Goal: Obtain resource: Download file/media

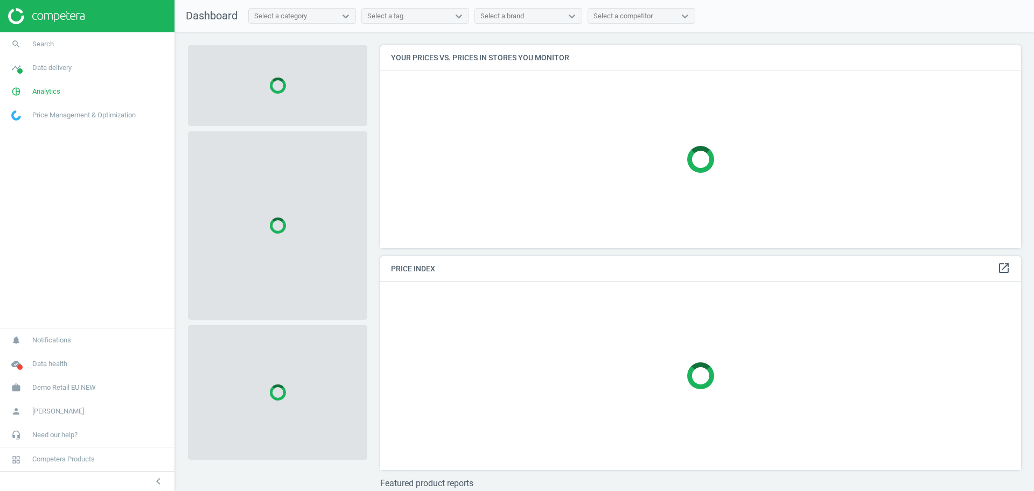
scroll to position [224, 652]
click at [54, 386] on span "Demo Retail EU NEW" at bounding box center [64, 388] width 64 height 10
click at [45, 360] on span "Switch campaign" at bounding box center [36, 356] width 48 height 9
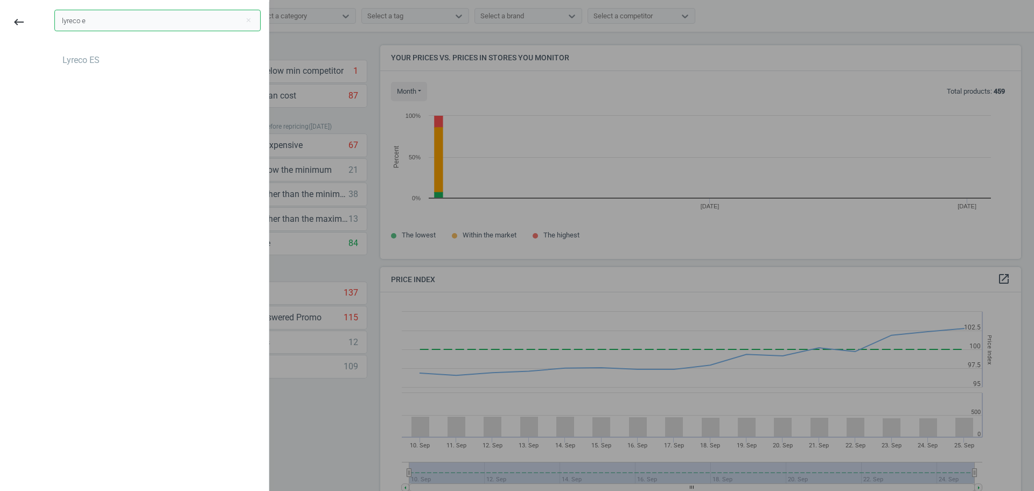
scroll to position [234, 652]
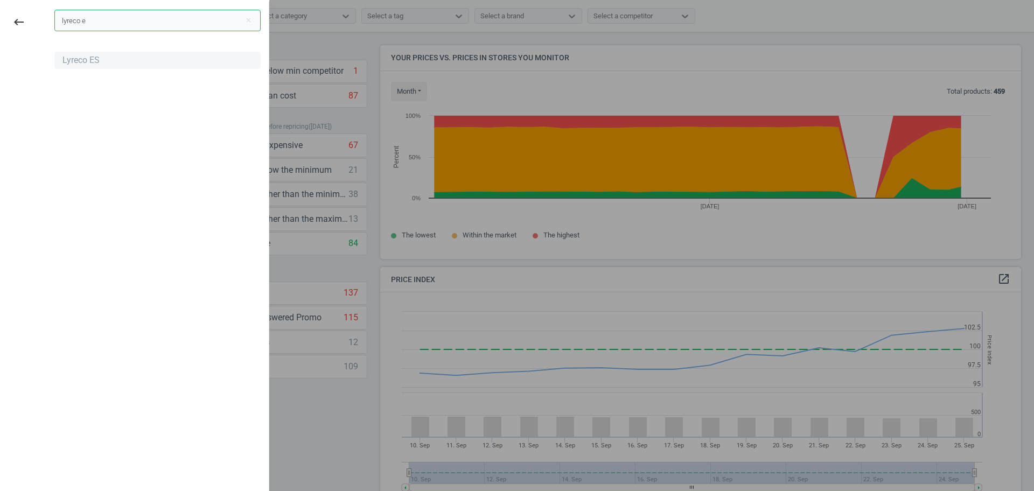
type input "lyreco e"
click at [68, 54] on div "Lyreco ES" at bounding box center [80, 60] width 37 height 12
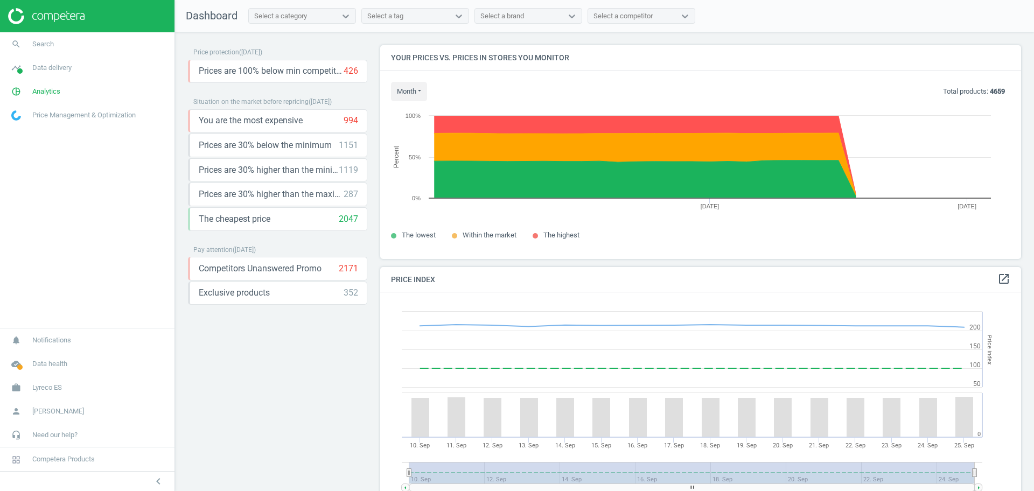
scroll to position [269, 652]
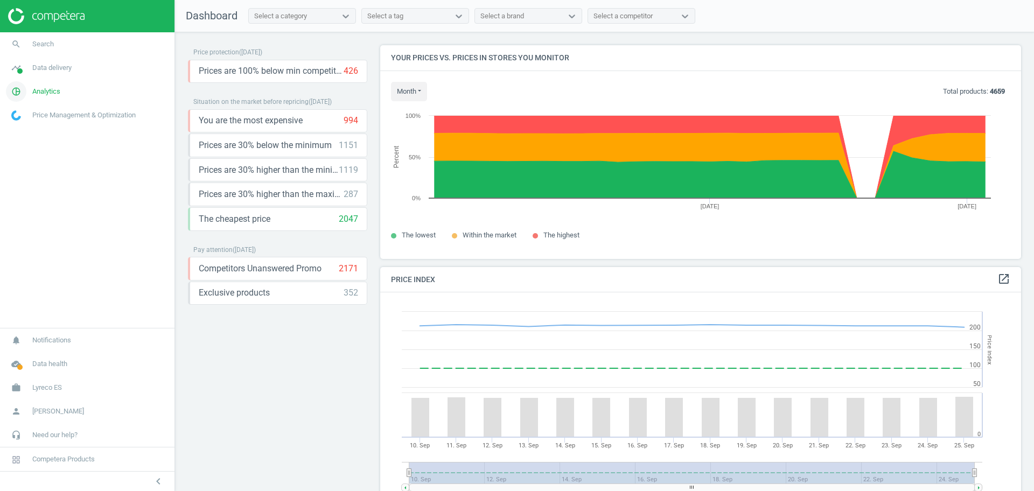
click at [50, 98] on link "pie_chart_outlined Analytics" at bounding box center [87, 92] width 175 height 24
click at [62, 59] on link "timeline Data delivery" at bounding box center [87, 68] width 175 height 24
click at [22, 122] on span "Matches" at bounding box center [24, 123] width 24 height 9
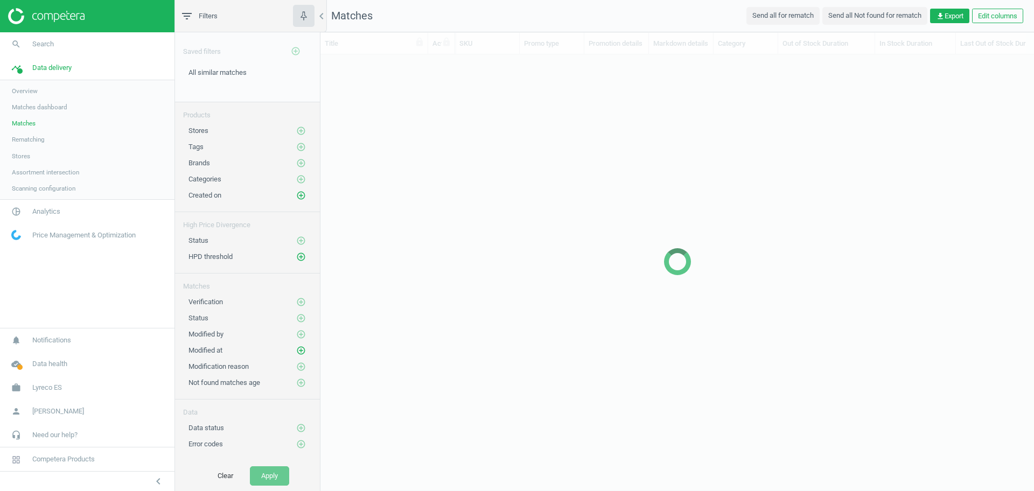
scroll to position [396, 704]
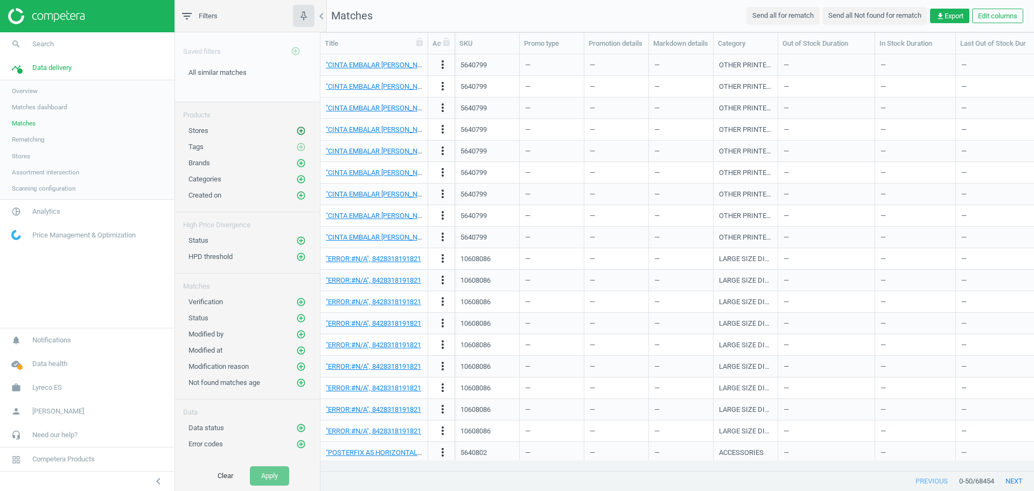
click at [301, 132] on icon "add_circle_outline" at bounding box center [301, 131] width 10 height 10
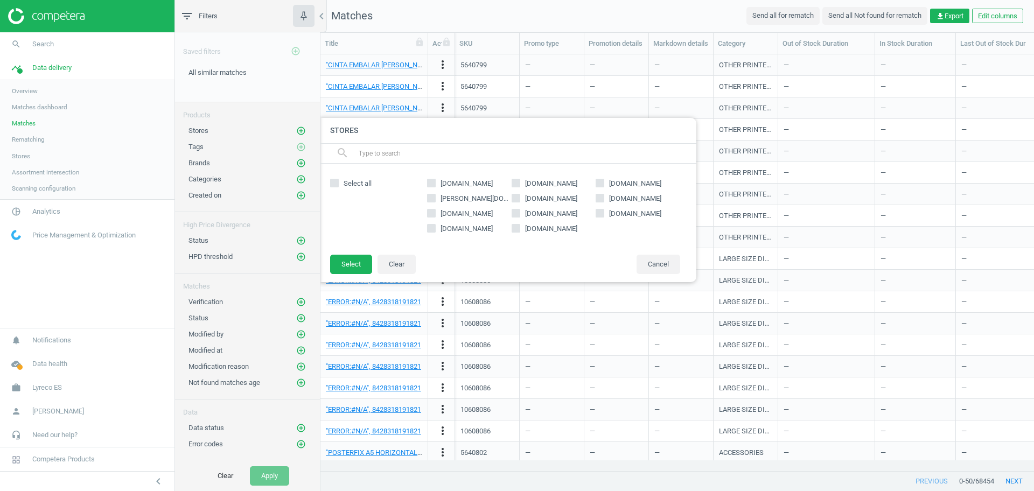
click at [626, 184] on span "[DOMAIN_NAME]" at bounding box center [635, 184] width 57 height 10
click at [604, 184] on input "[DOMAIN_NAME]" at bounding box center [600, 183] width 7 height 7
checkbox input "true"
click at [361, 261] on button "Select" at bounding box center [351, 264] width 42 height 19
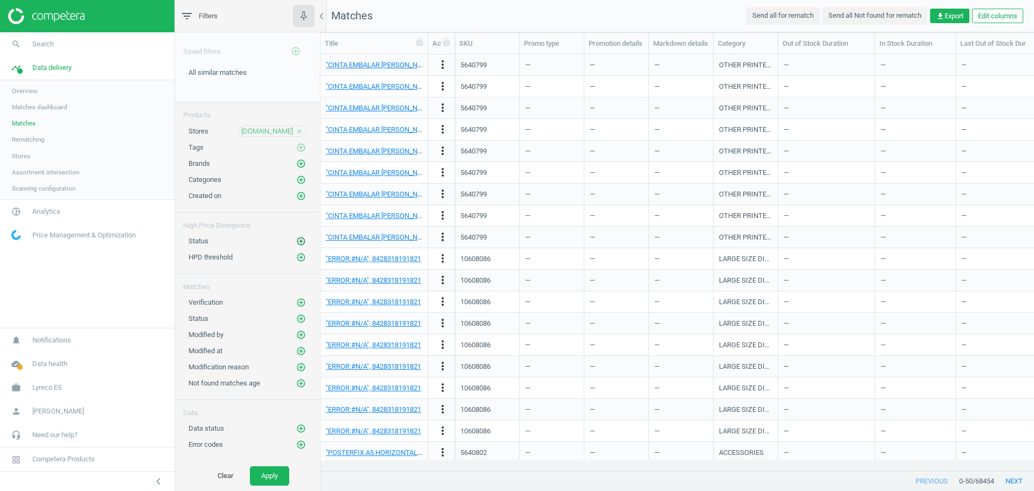
click at [300, 239] on icon "add_circle_outline" at bounding box center [301, 242] width 10 height 10
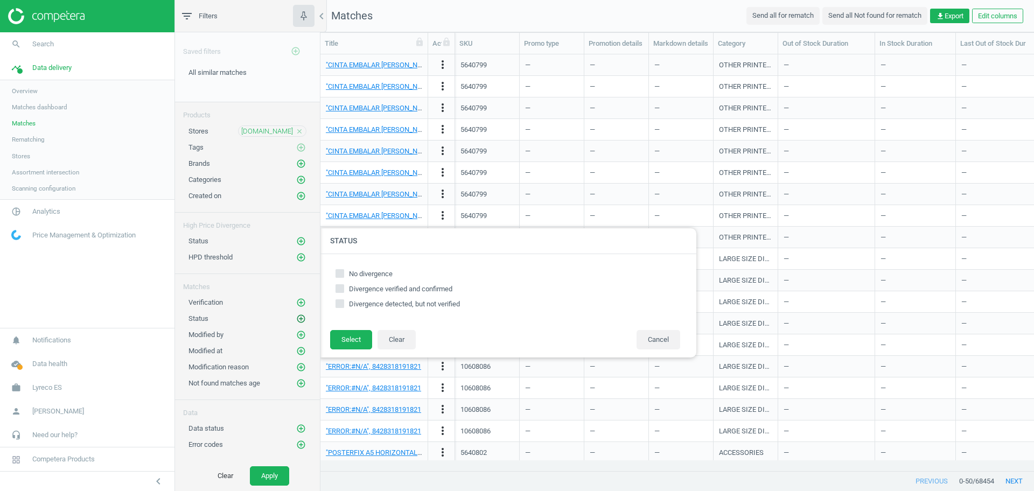
click at [297, 315] on icon "add_circle_outline" at bounding box center [301, 319] width 10 height 10
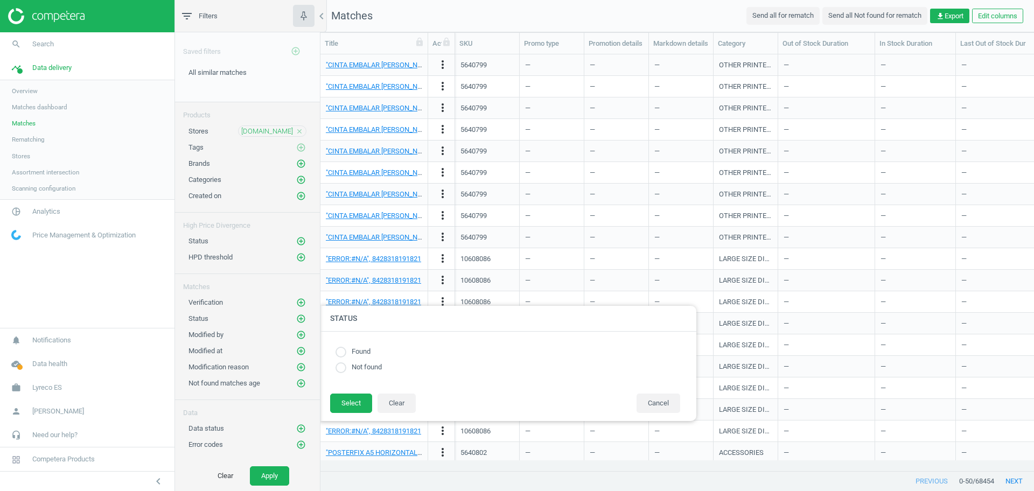
click at [363, 351] on label "Found" at bounding box center [358, 352] width 24 height 10
click at [343, 354] on input "radio" at bounding box center [341, 352] width 11 height 11
radio input "true"
click at [347, 412] on button "Select" at bounding box center [351, 403] width 42 height 19
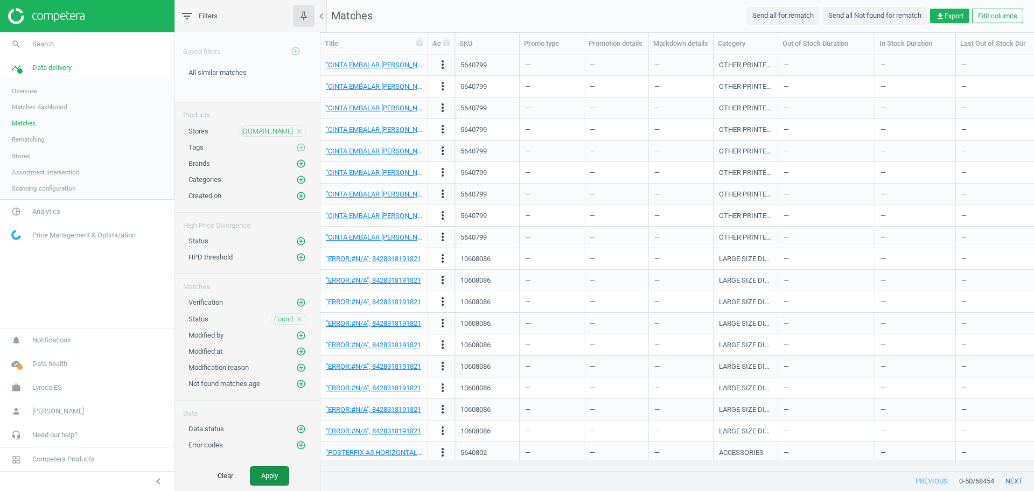
click at [274, 468] on button "Apply" at bounding box center [269, 476] width 39 height 19
click at [947, 18] on span "get_app Export" at bounding box center [949, 16] width 27 height 10
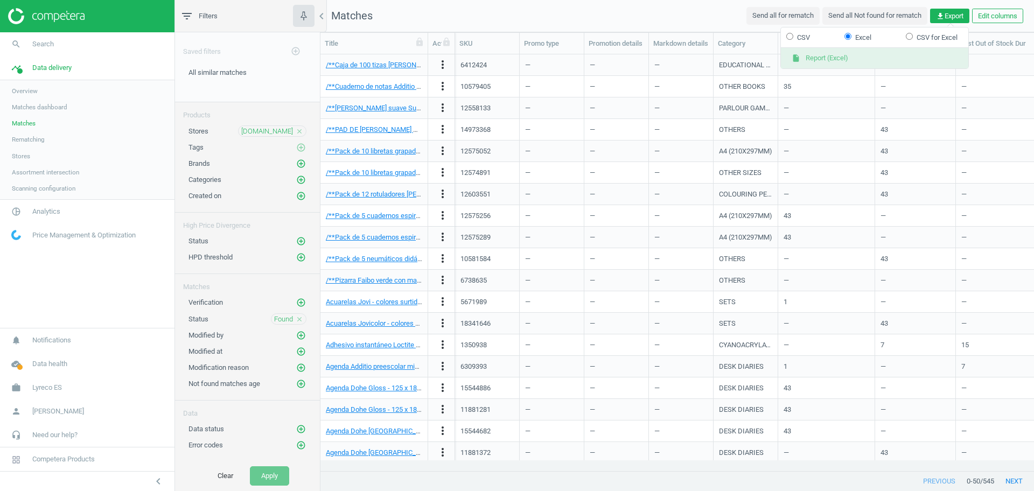
click at [854, 56] on button "insert_drive_file Report (Excel)" at bounding box center [874, 58] width 187 height 20
click at [301, 321] on icon "close" at bounding box center [300, 320] width 8 height 8
click at [276, 474] on button "Apply" at bounding box center [269, 476] width 39 height 19
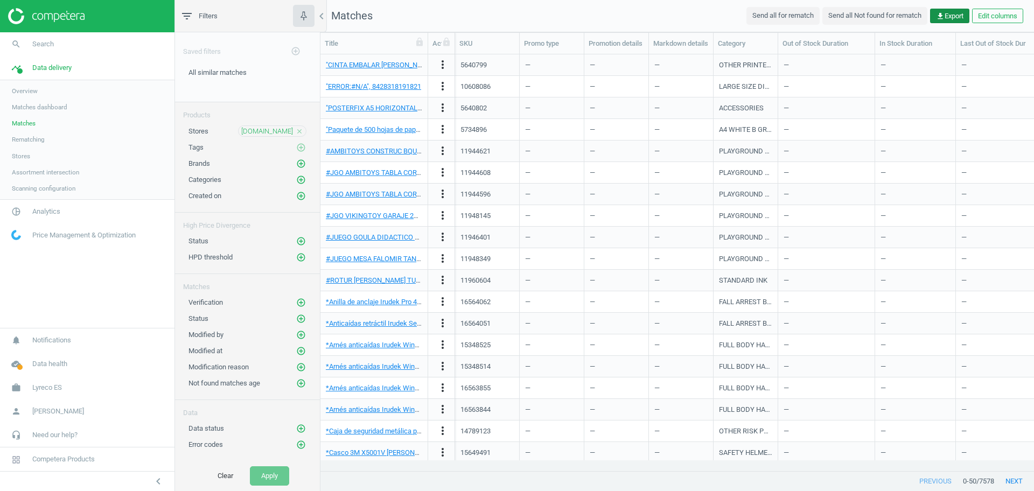
click at [954, 18] on span "get_app Export" at bounding box center [949, 16] width 27 height 10
click at [864, 54] on button "insert_drive_file Report (Excel)" at bounding box center [874, 58] width 187 height 20
click at [19, 156] on span "Stores" at bounding box center [21, 156] width 18 height 9
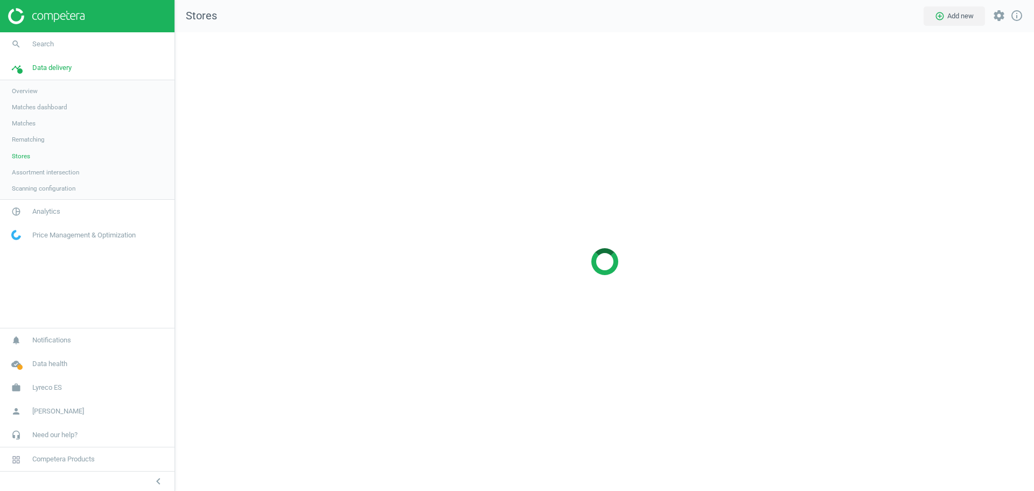
scroll to position [480, 880]
click at [54, 214] on span "Analytics" at bounding box center [46, 212] width 28 height 10
click at [28, 127] on span "Products" at bounding box center [24, 131] width 25 height 9
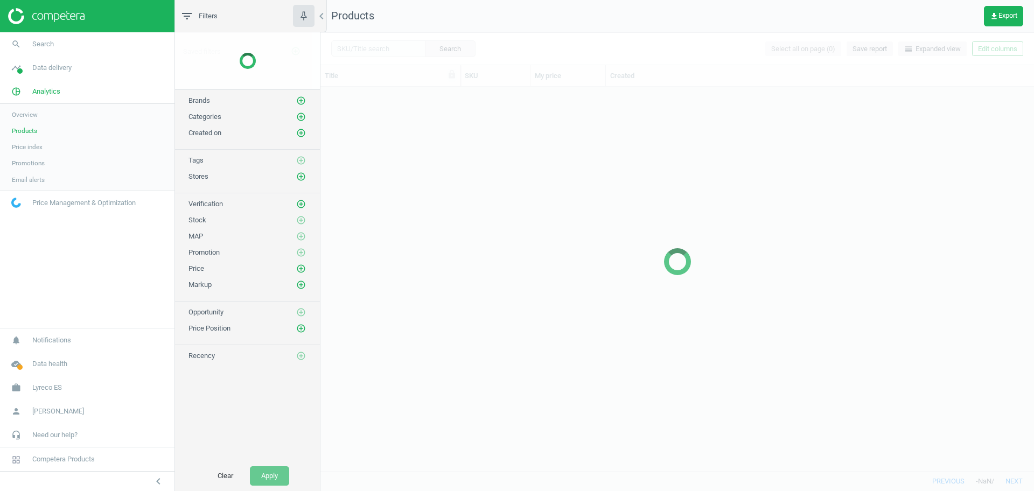
scroll to position [374, 704]
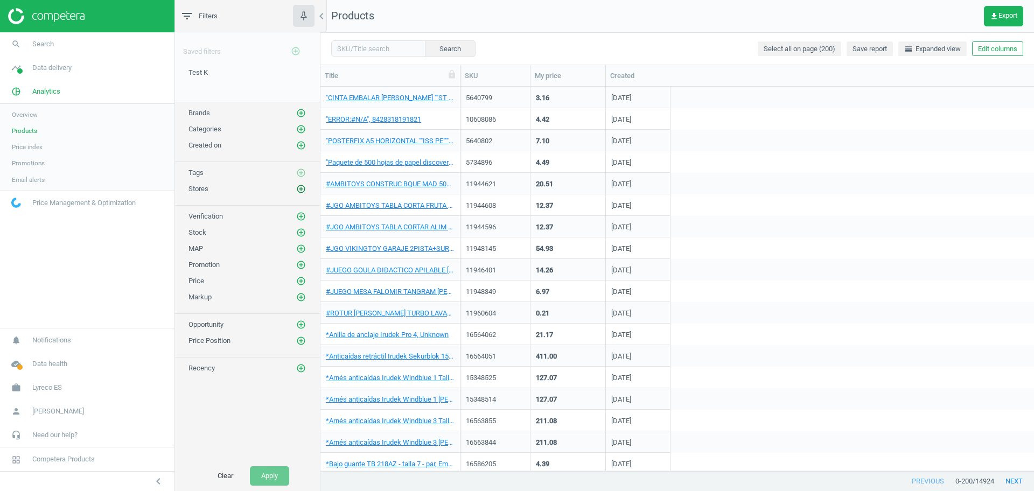
click at [304, 186] on icon "add_circle_outline" at bounding box center [301, 189] width 10 height 10
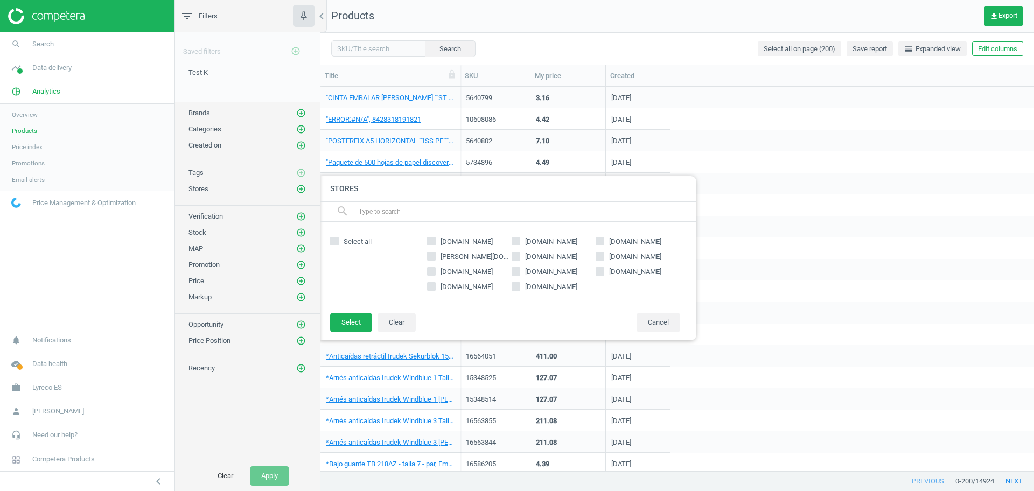
click at [624, 244] on span "[DOMAIN_NAME]" at bounding box center [635, 242] width 57 height 10
click at [604, 244] on input "[DOMAIN_NAME]" at bounding box center [600, 241] width 7 height 7
checkbox input "true"
click at [350, 329] on button "Select" at bounding box center [351, 322] width 42 height 19
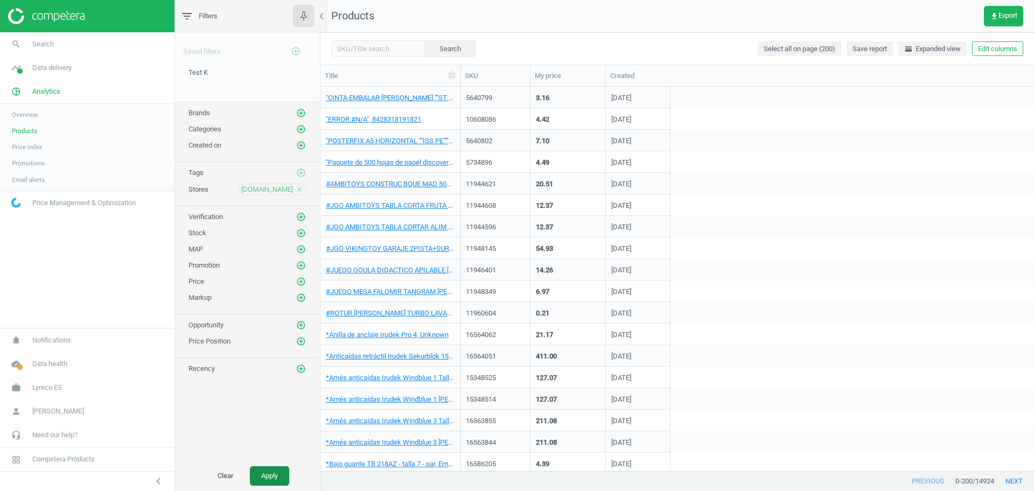
click at [273, 467] on button "Apply" at bounding box center [269, 476] width 39 height 19
